Goal: Check status: Check status

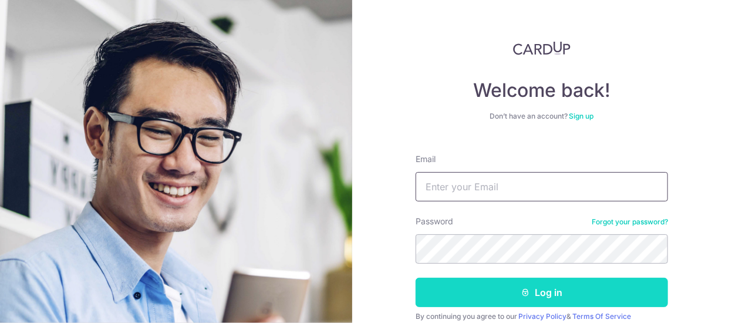
type input "[EMAIL_ADDRESS][DOMAIN_NAME]"
click at [479, 285] on button "Log in" at bounding box center [541, 292] width 252 height 29
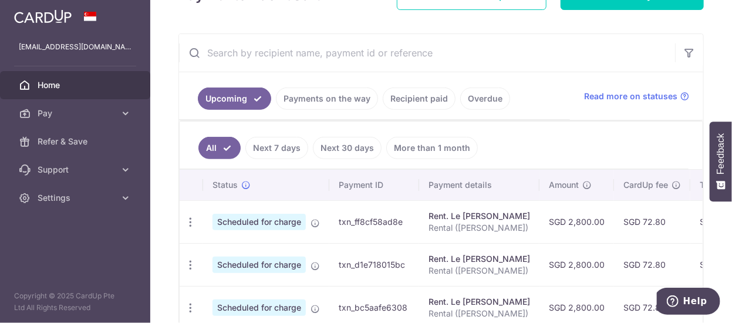
click at [420, 91] on link "Recipient paid" at bounding box center [419, 98] width 73 height 22
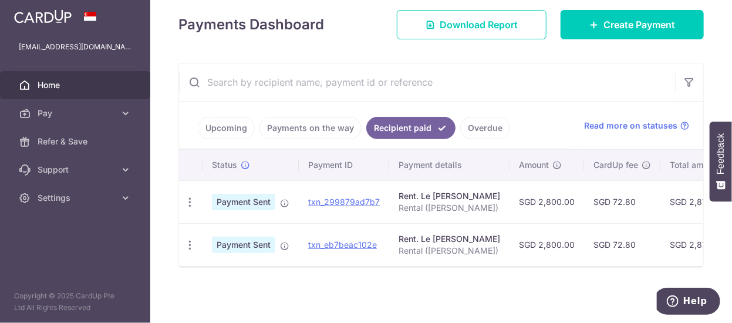
click at [303, 127] on link "Payments on the way" at bounding box center [310, 128] width 102 height 22
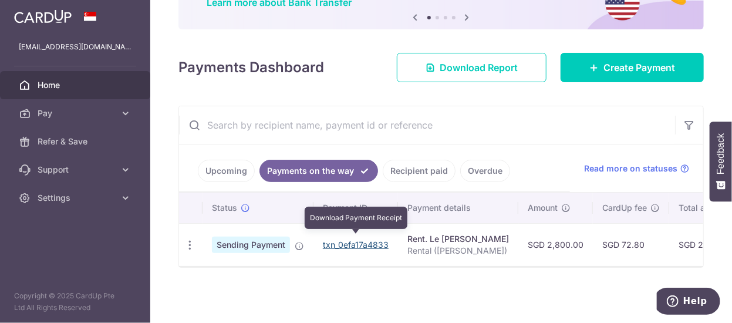
click at [345, 239] on link "txn_0efa17a4833" at bounding box center [356, 244] width 66 height 10
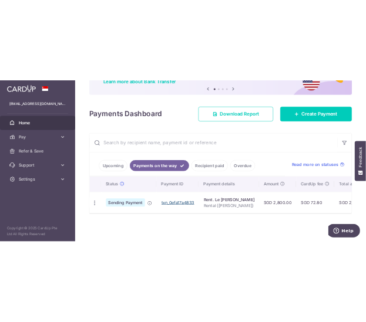
scroll to position [0, 1]
